Goal: Information Seeking & Learning: Learn about a topic

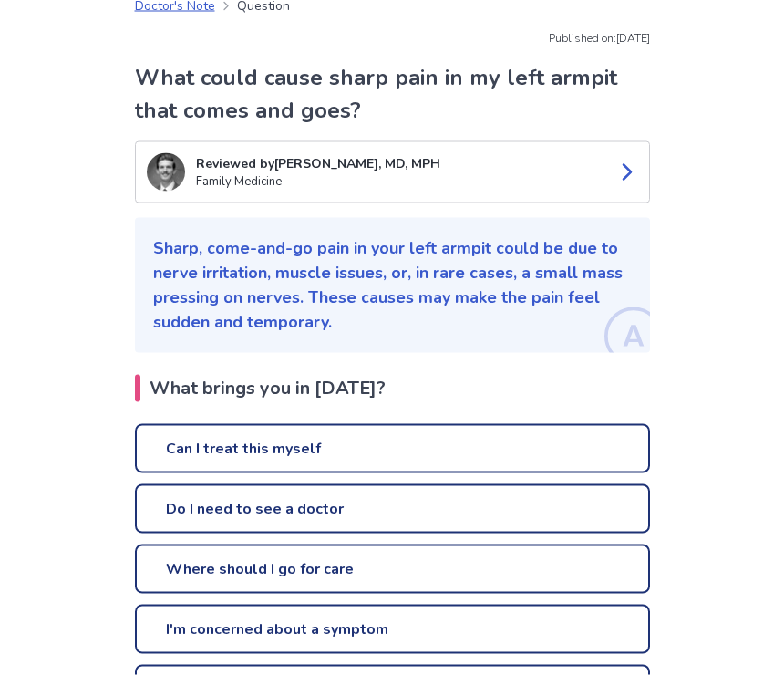
scroll to position [95, 0]
click at [546, 454] on link "Can I treat this myself" at bounding box center [392, 447] width 515 height 49
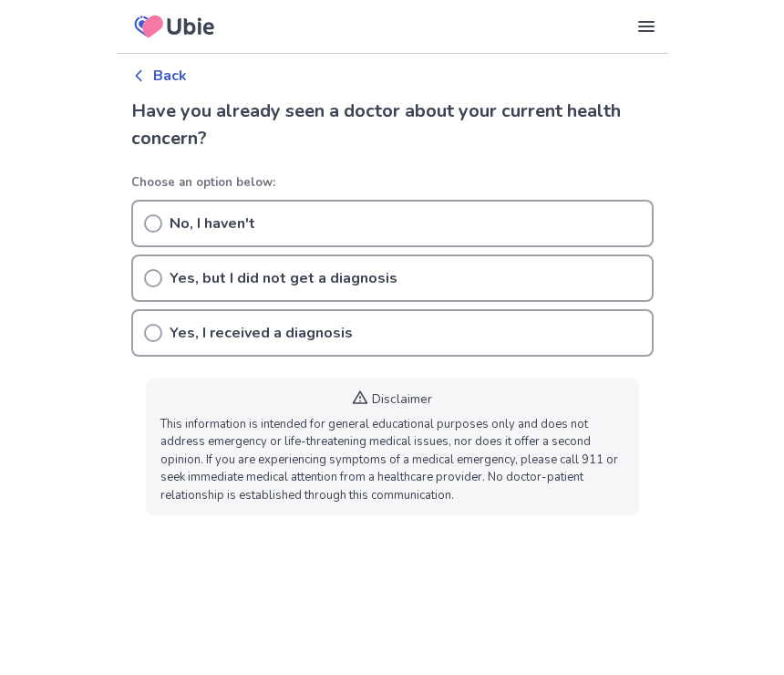
click at [151, 221] on icon at bounding box center [153, 224] width 18 height 18
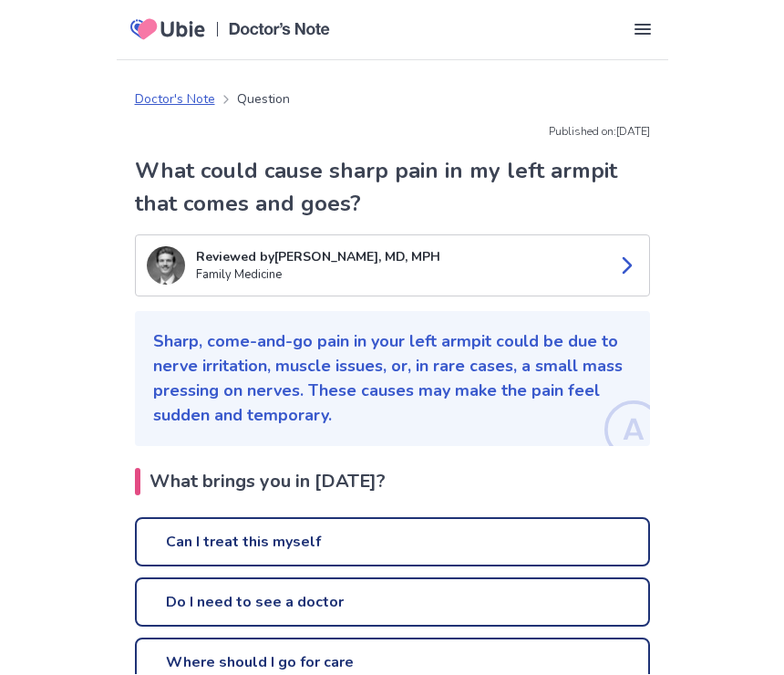
scroll to position [1, 0]
